Goal: Information Seeking & Learning: Learn about a topic

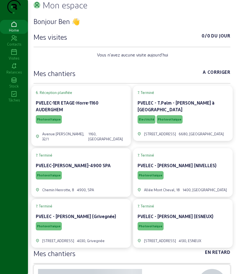
click at [19, 56] on icon at bounding box center [14, 52] width 28 height 7
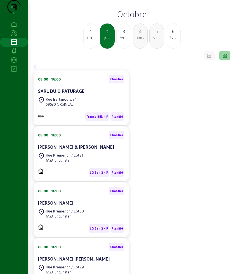
click at [126, 35] on div "3" at bounding box center [124, 31] width 14 height 7
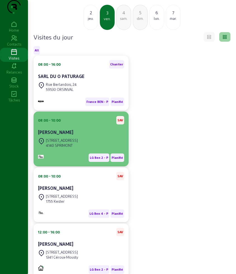
scroll to position [35, 0]
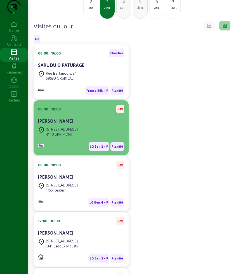
click at [88, 138] on div "[STREET_ADDRESS]" at bounding box center [81, 132] width 86 height 12
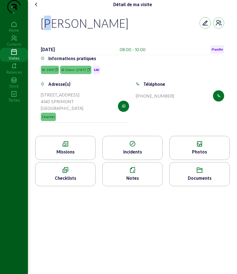
drag, startPoint x: 36, startPoint y: 36, endPoint x: 45, endPoint y: 33, distance: 9.2
click at [45, 33] on div "[PERSON_NAME] [DATE] 08:00 - 10:00 Planifié Informations pratiques ID: 31211 ID…" at bounding box center [132, 72] width 197 height 127
click at [36, 32] on div "[PERSON_NAME] [DATE] 08:00 - 10:00 Planifié Informations pratiques ID: 31211 ID…" at bounding box center [132, 72] width 197 height 127
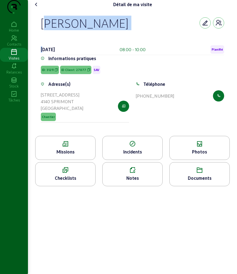
drag, startPoint x: 36, startPoint y: 32, endPoint x: 173, endPoint y: 48, distance: 137.2
click at [173, 48] on div "[PERSON_NAME] [DATE] 08:00 - 10:00 Planifié Informations pratiques ID: 31211 ID…" at bounding box center [132, 72] width 197 height 127
click at [38, 31] on div "[PERSON_NAME] [DATE] 08:00 - 10:00 Planifié Informations pratiques ID: 31211 ID…" at bounding box center [132, 72] width 197 height 127
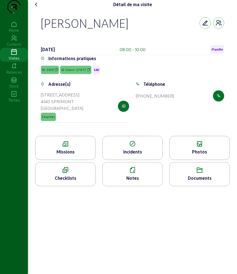
drag, startPoint x: 38, startPoint y: 31, endPoint x: 205, endPoint y: 204, distance: 240.9
click at [205, 204] on div "Détail de ma visite [PERSON_NAME] [DATE] 08:00 - 10:00 Planifié Informations pr…" at bounding box center [132, 137] width 209 height 274
click at [71, 159] on div "Missions" at bounding box center [65, 148] width 60 height 24
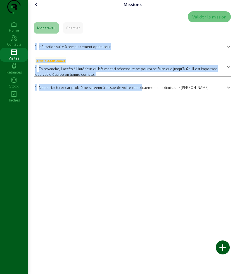
drag, startPoint x: 34, startPoint y: 54, endPoint x: 139, endPoint y: 114, distance: 120.8
click at [139, 114] on div "Missions Valider la mission Mon travail Chantier 1 Infiltration suite à remplac…" at bounding box center [132, 137] width 209 height 274
copy mat-accordion "1 Infiltration suite à remplacement optimiseur Infiltration suite à remplacemen…"
click at [108, 118] on div "Missions Valider la mission Mon travail Chantier 1 Infiltration suite à remplac…" at bounding box center [132, 137] width 209 height 274
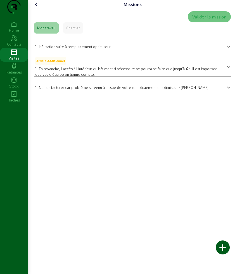
drag, startPoint x: 32, startPoint y: 57, endPoint x: 217, endPoint y: 116, distance: 194.7
click at [220, 119] on div "Missions Valider la mission Mon travail Chantier 1 Infiltration suite à remplac…" at bounding box center [132, 137] width 209 height 274
click at [37, 8] on icon at bounding box center [36, 4] width 7 height 7
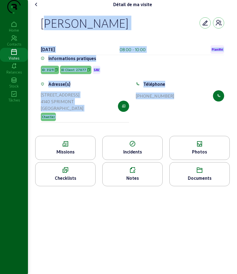
drag, startPoint x: 36, startPoint y: 30, endPoint x: 197, endPoint y: 132, distance: 190.4
click at [197, 132] on div "[PERSON_NAME] [DATE] 08:00 - 10:00 Planifié Informations pratiques ID: 31211 ID…" at bounding box center [132, 72] width 197 height 127
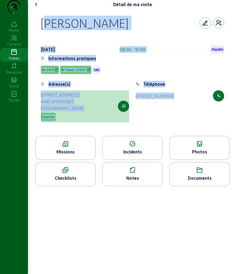
copy cam-empty "[PERSON_NAME] [DATE] 08:00 - 10:00 Planifié Informations pratiques ID: 31211 ID…"
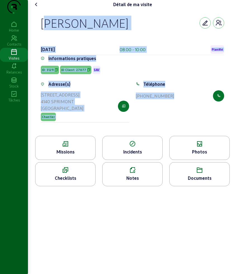
click at [65, 147] on icon at bounding box center [66, 144] width 60 height 7
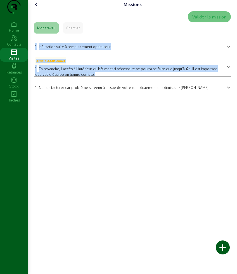
drag, startPoint x: 43, startPoint y: 64, endPoint x: 177, endPoint y: 89, distance: 136.7
click at [177, 89] on div "Valider la mission Mon travail Chantier 1 Infiltration suite à remplacement opt…" at bounding box center [133, 54] width 202 height 90
copy mat-accordion "1 Infiltration suite à remplacement optimiseur Infiltration suite à remplacemen…"
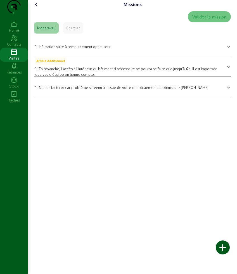
drag, startPoint x: 29, startPoint y: 107, endPoint x: 38, endPoint y: 105, distance: 9.7
click at [30, 102] on div "Missions Valider la mission Mon travail Chantier 1 Infiltration suite à remplac…" at bounding box center [133, 51] width 208 height 102
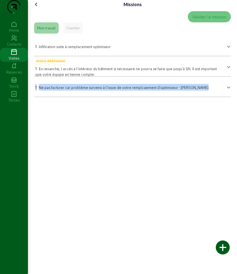
drag, startPoint x: 36, startPoint y: 100, endPoint x: 239, endPoint y: 127, distance: 205.5
click at [236, 127] on html "Missions Valider la mission Mon travail Chantier 1 Infiltration suite à remplac…" at bounding box center [118, 137] width 237 height 274
copy div "1 Ne pas facturer car problème survenu à l'issue de votre remplcaement d'optimi…"
click at [36, 8] on icon at bounding box center [36, 4] width 7 height 7
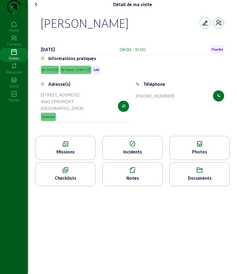
click at [204, 155] on div "Photos" at bounding box center [200, 152] width 60 height 7
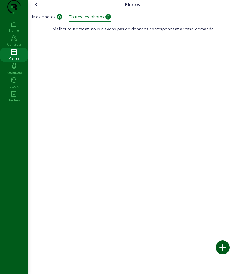
click at [53, 20] on div "Mes photos" at bounding box center [44, 16] width 24 height 7
click at [82, 20] on div "Toutes les photos" at bounding box center [86, 16] width 35 height 7
click at [34, 8] on icon at bounding box center [36, 4] width 7 height 7
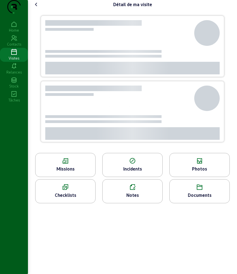
click at [36, 8] on icon at bounding box center [36, 4] width 7 height 7
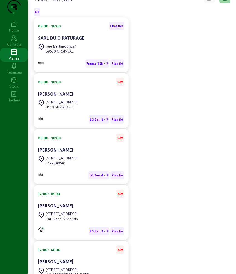
scroll to position [70, 0]
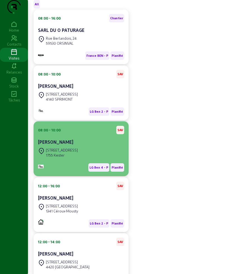
click at [85, 146] on div "[PERSON_NAME]" at bounding box center [81, 142] width 86 height 7
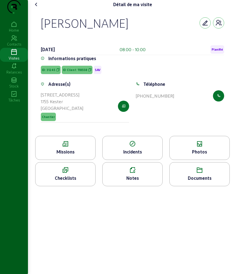
drag, startPoint x: 31, startPoint y: 34, endPoint x: 179, endPoint y: 102, distance: 163.3
click at [179, 102] on div "Détail de ma visite [PERSON_NAME] [DATE] 08:00 - 10:00 Planifié Informations pr…" at bounding box center [133, 95] width 208 height 191
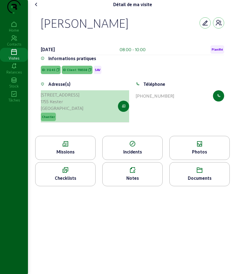
copy cam-empty "[PERSON_NAME] [DATE] 08:00 - 10:00 Planifié Informations pratiques ID: 31245 ID…"
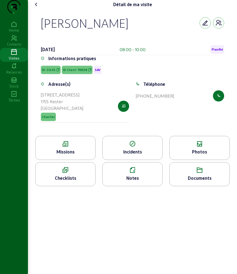
drag, startPoint x: 35, startPoint y: 167, endPoint x: 45, endPoint y: 157, distance: 14.2
click at [35, 162] on li "Missions" at bounding box center [65, 149] width 67 height 26
click at [46, 147] on icon at bounding box center [66, 144] width 60 height 7
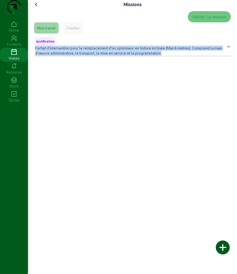
drag, startPoint x: 36, startPoint y: 57, endPoint x: 200, endPoint y: 76, distance: 164.8
click at [200, 76] on div "Missions Valider la mission Mon travail Chantier Justification Forfait d'interv…" at bounding box center [132, 137] width 209 height 274
copy span "Forfait d'intervention pour le remplacement d'un optimiseur en toiture inclinée…"
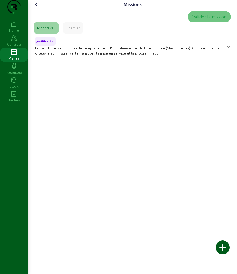
click at [31, 12] on div "Missions Valider la mission Mon travail Chantier Justification Forfait d'interv…" at bounding box center [133, 30] width 208 height 61
click at [40, 8] on icon at bounding box center [36, 4] width 7 height 7
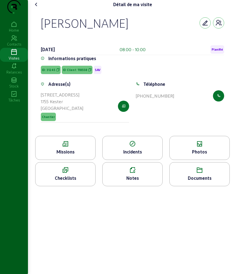
click at [210, 147] on icon at bounding box center [200, 144] width 60 height 7
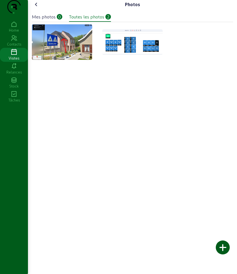
click at [37, 11] on div "Photos Mes photos 0 Toutes les photos 2" at bounding box center [133, 32] width 208 height 64
click at [37, 8] on icon at bounding box center [36, 4] width 7 height 7
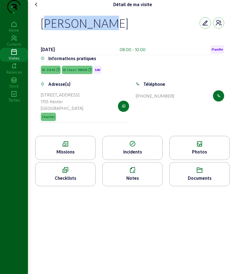
drag, startPoint x: 42, startPoint y: 31, endPoint x: 113, endPoint y: 34, distance: 71.5
click at [113, 30] on div "[PERSON_NAME]" at bounding box center [133, 23] width 184 height 15
click at [37, 8] on icon at bounding box center [36, 4] width 7 height 7
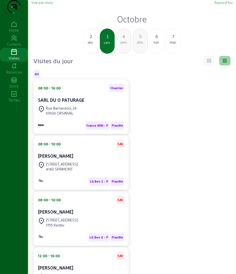
click at [37, 18] on div "Vue par mois [DATE] [DATE] jeu. 3 ven. 4 sam. 5 dim. 6 [DATE]" at bounding box center [132, 27] width 202 height 54
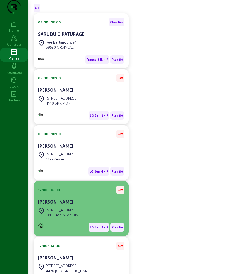
scroll to position [70, 0]
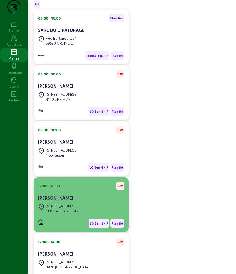
click at [86, 202] on div "[PERSON_NAME]" at bounding box center [81, 198] width 86 height 7
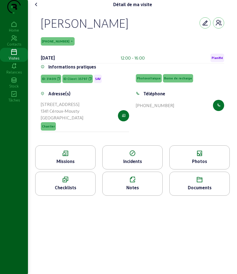
drag, startPoint x: 41, startPoint y: 32, endPoint x: 179, endPoint y: 127, distance: 167.7
click at [179, 127] on div "[PERSON_NAME] [PHONE_NUMBER] [DATE] 12:00 - 16:00 Planifié Informations pratiqu…" at bounding box center [132, 77] width 197 height 137
copy cam-empty "[PERSON_NAME] [PHONE_NUMBER] [DATE] 12:00 - 16:00 Planifié Informations pratiqu…"
click at [69, 165] on div "Missions" at bounding box center [66, 161] width 60 height 7
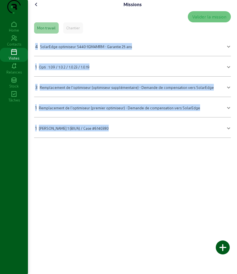
drag, startPoint x: 33, startPoint y: 51, endPoint x: 138, endPoint y: 149, distance: 143.6
click at [142, 140] on div "Valider la mission Mon travail Chantier 4 SolarEdge optimiseur S440-1GM4MRM - G…" at bounding box center [133, 74] width 202 height 131
copy mat-accordion "4 SolarEdge optimiseur S440-1GM4MRM - Garantie 25 ans SolarEdge optimiseur S440…"
click at [40, 8] on icon at bounding box center [36, 4] width 7 height 7
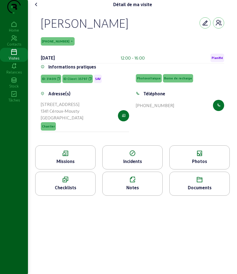
click at [203, 165] on div "Photos" at bounding box center [200, 161] width 60 height 7
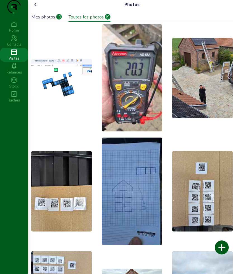
click at [39, 8] on icon at bounding box center [35, 4] width 7 height 7
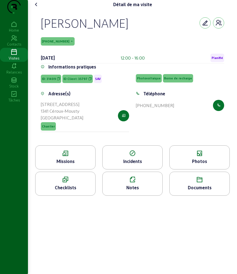
click at [40, 8] on icon at bounding box center [36, 4] width 7 height 7
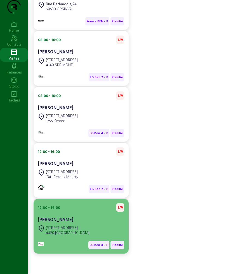
scroll to position [116, 0]
click at [83, 224] on div "[STREET_ADDRESS]" at bounding box center [81, 230] width 86 height 12
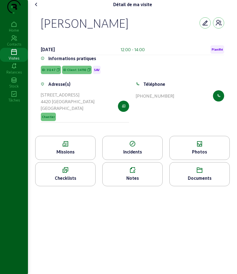
drag, startPoint x: 48, startPoint y: 41, endPoint x: 175, endPoint y: 120, distance: 149.6
click at [175, 120] on div "[PERSON_NAME] [DATE] 12:00 - 14:00 Planifié Informations pratiques ID: 31247 ID…" at bounding box center [132, 72] width 197 height 127
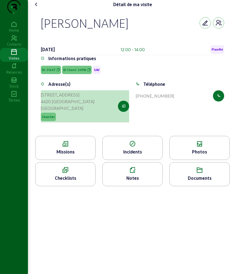
copy cam-empty "[PERSON_NAME] [DATE] 12:00 - 14:00 Planifié Informations pratiques ID: 31247 ID…"
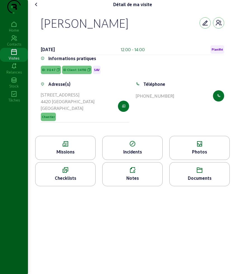
click at [57, 160] on div "Missions" at bounding box center [65, 148] width 60 height 24
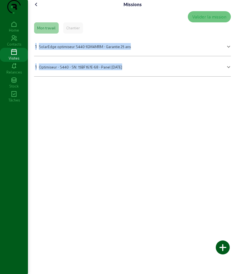
drag, startPoint x: 33, startPoint y: 55, endPoint x: 140, endPoint y: 105, distance: 117.7
click at [140, 105] on div "Missions Valider la mission Mon travail Chantier 1 SolarEdge optimiseur S440-1G…" at bounding box center [132, 137] width 209 height 274
copy mat-accordion "1 SolarEdge optimiseur S440-1GM4MRM - Garantie 25 ans SolarEdge optimiseur S440…"
click at [33, 9] on cam-font-icon at bounding box center [36, 4] width 9 height 9
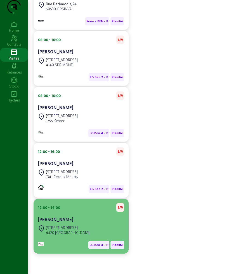
scroll to position [116, 0]
click at [84, 228] on div "[STREET_ADDRESS]" at bounding box center [81, 230] width 86 height 12
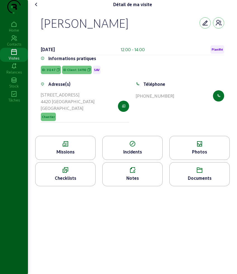
click at [193, 155] on div "Photos" at bounding box center [200, 152] width 60 height 7
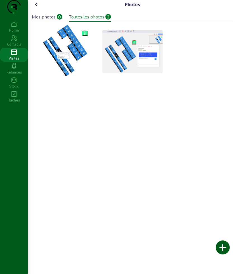
click at [40, 9] on cam-font-icon at bounding box center [36, 4] width 9 height 9
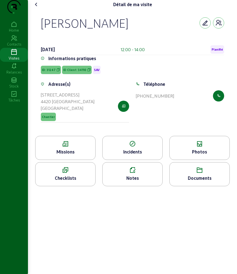
click at [36, 8] on icon at bounding box center [36, 4] width 7 height 7
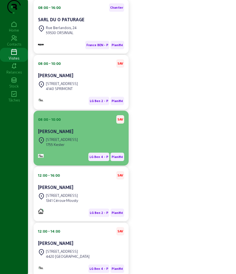
scroll to position [116, 0]
